Goal: Task Accomplishment & Management: Complete application form

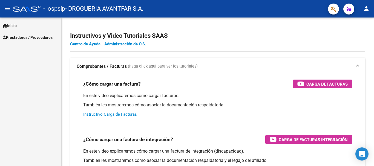
click at [23, 40] on span "Prestadores / Proveedores" at bounding box center [28, 37] width 50 height 6
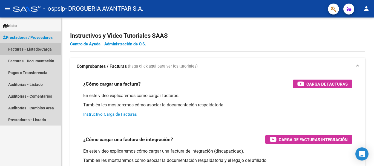
click at [43, 51] on link "Facturas - Listado/Carga" at bounding box center [30, 49] width 61 height 12
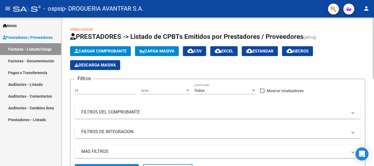
click at [117, 50] on span "Cargar Comprobante" at bounding box center [100, 51] width 52 height 5
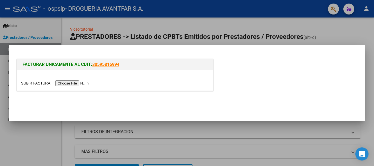
click at [82, 84] on input "file" at bounding box center [55, 83] width 69 height 6
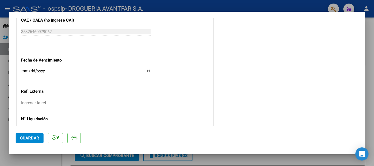
scroll to position [302, 0]
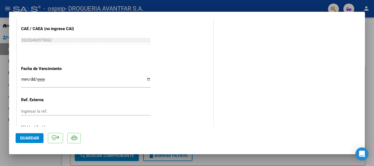
click at [23, 82] on input "Ingresar la fecha" at bounding box center [85, 81] width 129 height 9
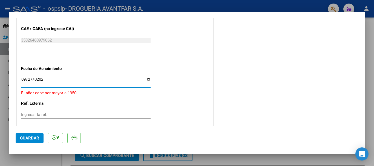
type input "[DATE]"
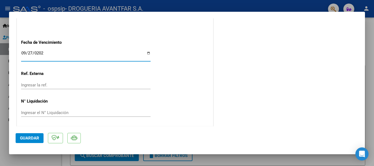
scroll to position [329, 0]
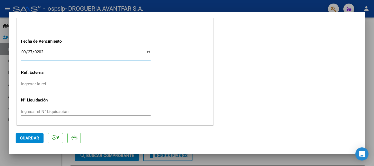
click at [30, 138] on span "Guardar" at bounding box center [29, 138] width 19 height 5
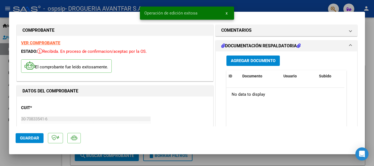
scroll to position [0, 0]
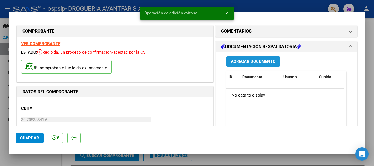
click at [252, 64] on span "Agregar Documento" at bounding box center [253, 61] width 45 height 5
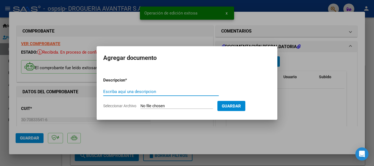
click at [163, 92] on input "Escriba aquí una descripcion" at bounding box center [161, 91] width 116 height 5
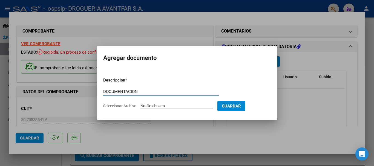
type input "DOCUMENTACION"
click at [153, 102] on form "Descripcion * DOCUMENTACION Escriba aquí una descripcion Seleccionar Archivo Gu…" at bounding box center [187, 93] width 168 height 40
click at [154, 107] on input "Seleccionar Archivo" at bounding box center [176, 106] width 73 height 5
type input "C:\fakepath\212599_2025_09_17_19_03_41_133.pdf"
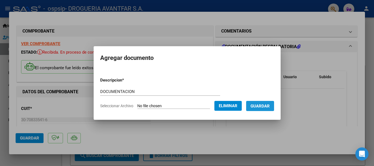
click at [268, 110] on button "Guardar" at bounding box center [260, 106] width 28 height 10
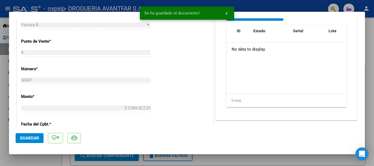
scroll to position [109, 0]
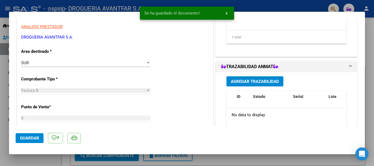
click at [255, 82] on span "Agregar Trazabilidad" at bounding box center [255, 81] width 48 height 5
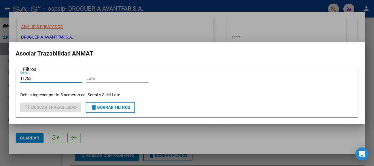
type input "11755"
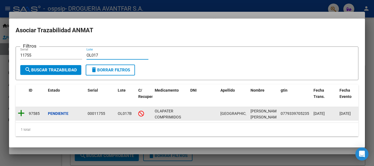
type input "OL017"
click at [19, 112] on icon at bounding box center [21, 113] width 7 height 8
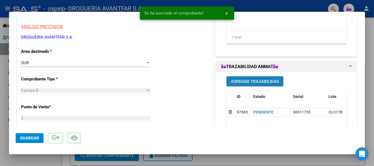
click at [253, 83] on span "Agregar Trazabilidad" at bounding box center [255, 81] width 48 height 5
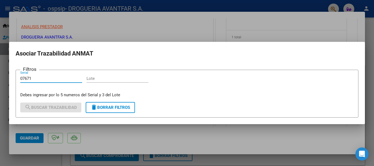
type input "07671"
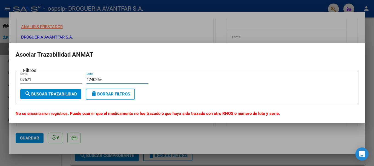
click at [117, 82] on input "124026+" at bounding box center [118, 79] width 62 height 5
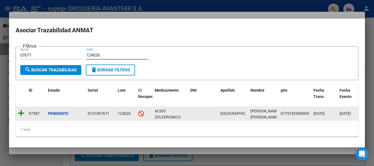
type input "124026"
click at [18, 111] on icon at bounding box center [21, 113] width 7 height 8
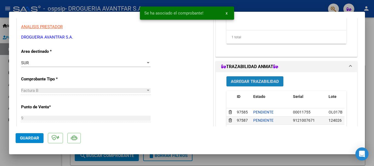
click at [277, 78] on button "Agregar Trazabilidad" at bounding box center [254, 81] width 57 height 10
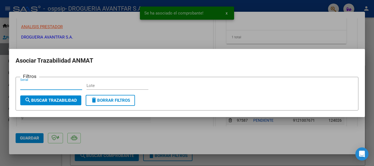
type input "+"
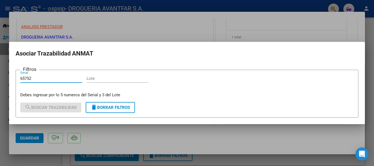
type input "65752"
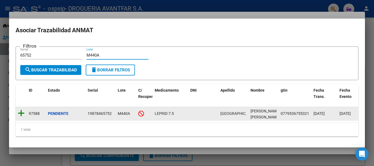
type input "M440A"
click at [21, 111] on icon at bounding box center [21, 113] width 7 height 8
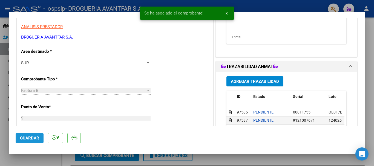
click at [25, 139] on span "Guardar" at bounding box center [29, 138] width 19 height 5
click at [227, 15] on span "x" at bounding box center [227, 13] width 2 height 5
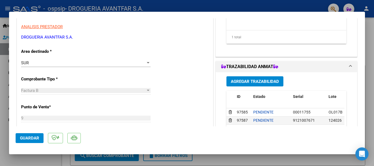
click at [374, 36] on div at bounding box center [187, 83] width 374 height 166
type input "$ 0,00"
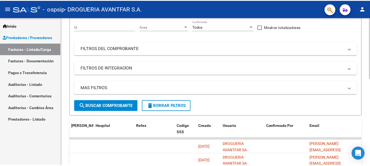
scroll to position [76, 0]
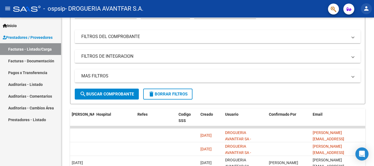
click at [365, 8] on mat-icon "person" at bounding box center [366, 8] width 7 height 7
click at [358, 38] on button "exit_to_app Salir" at bounding box center [354, 36] width 33 height 13
